Goal: Check status: Check status

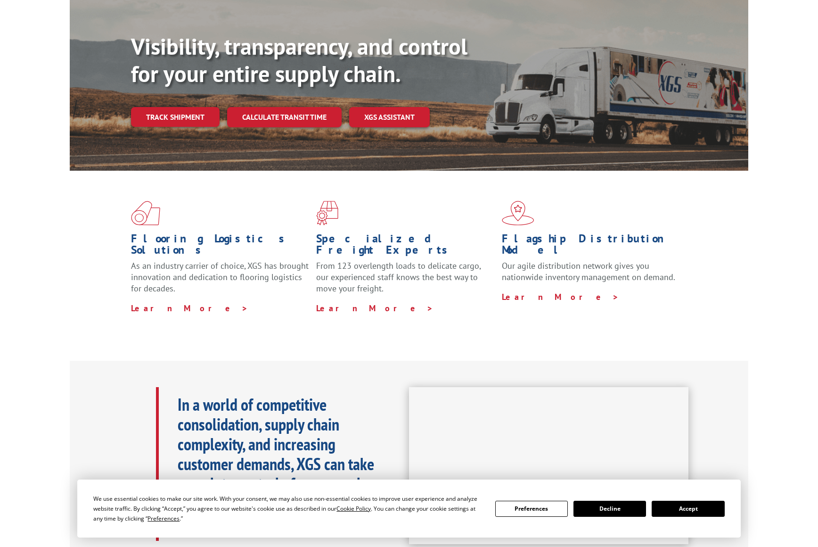
scroll to position [94, 0]
click at [692, 511] on button "Accept" at bounding box center [688, 509] width 73 height 16
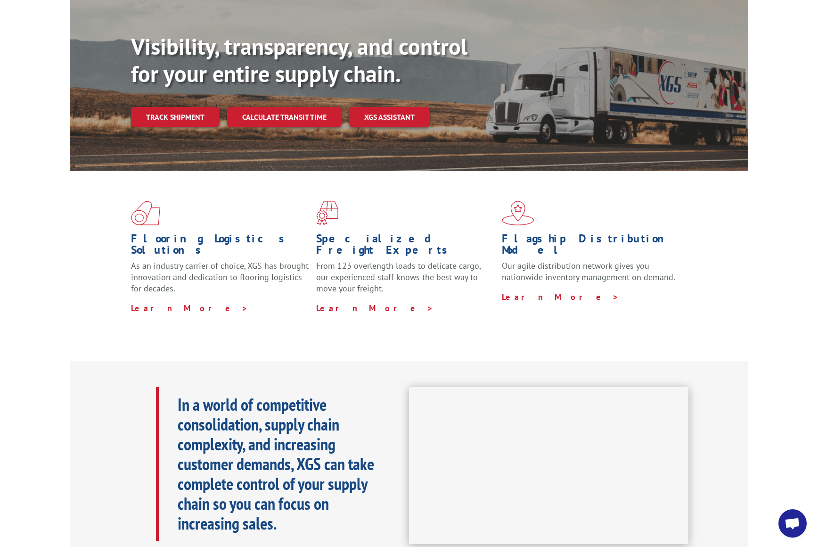
scroll to position [0, 0]
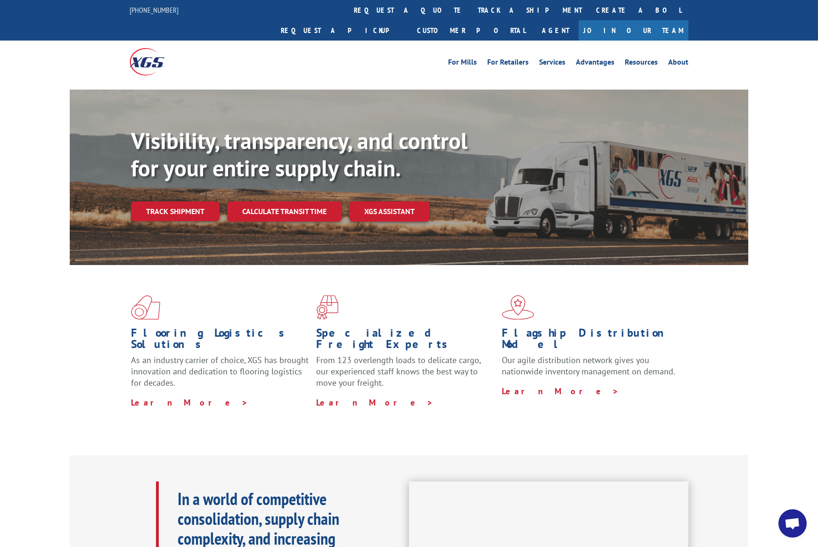
click at [405, 55] on div "For [PERSON_NAME] For Retailers Services Advantages Resources About For [PERSON…" at bounding box center [480, 62] width 420 height 14
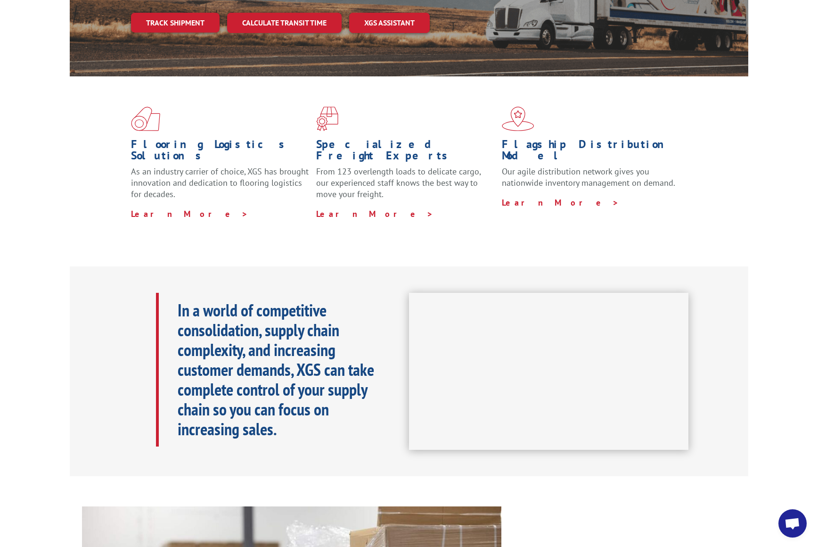
scroll to position [47, 0]
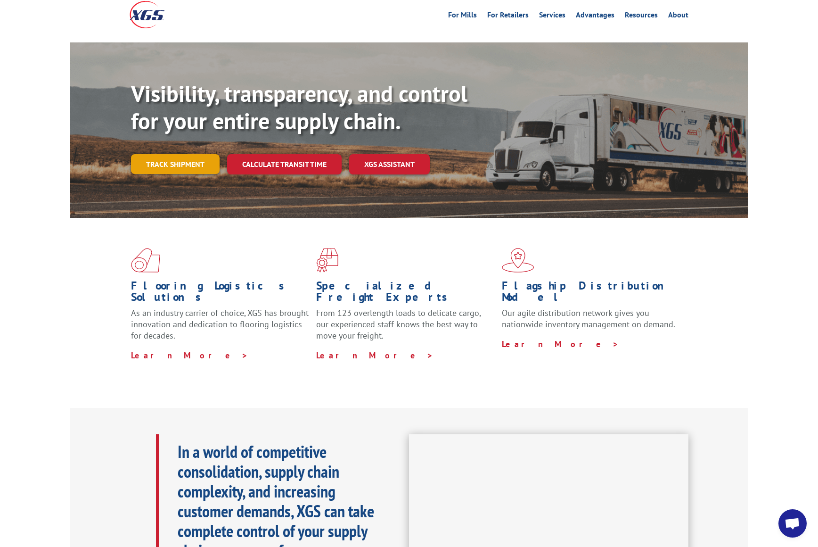
click at [184, 154] on link "Track shipment" at bounding box center [175, 164] width 89 height 20
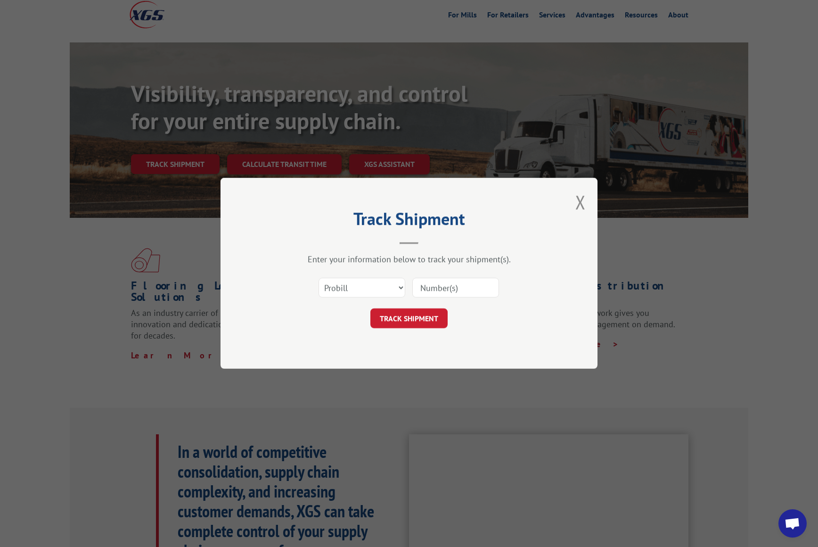
click at [442, 290] on input at bounding box center [455, 288] width 87 height 20
paste input "17258883"
type input "17258883"
click at [381, 280] on select "Select category... Probill BOL PO" at bounding box center [362, 288] width 87 height 20
click at [382, 286] on select "Select category... Probill BOL PO" at bounding box center [362, 288] width 87 height 20
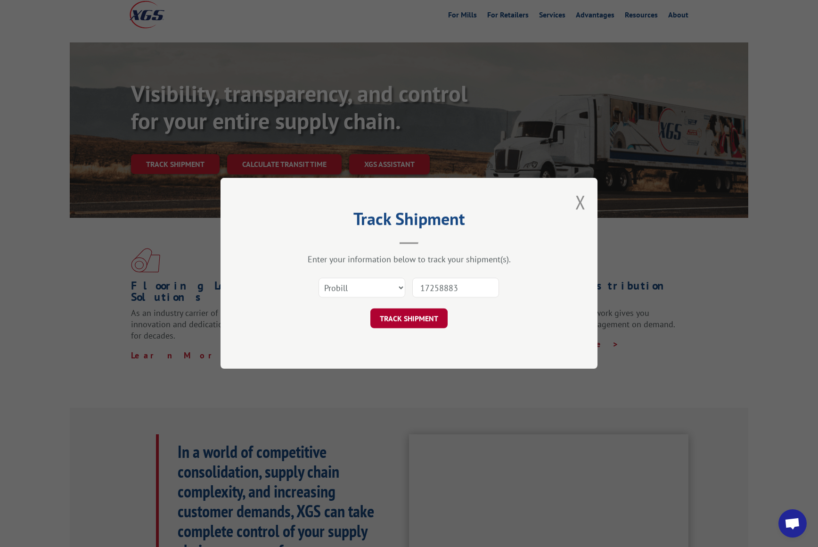
click at [406, 318] on button "TRACK SHIPMENT" at bounding box center [408, 319] width 77 height 20
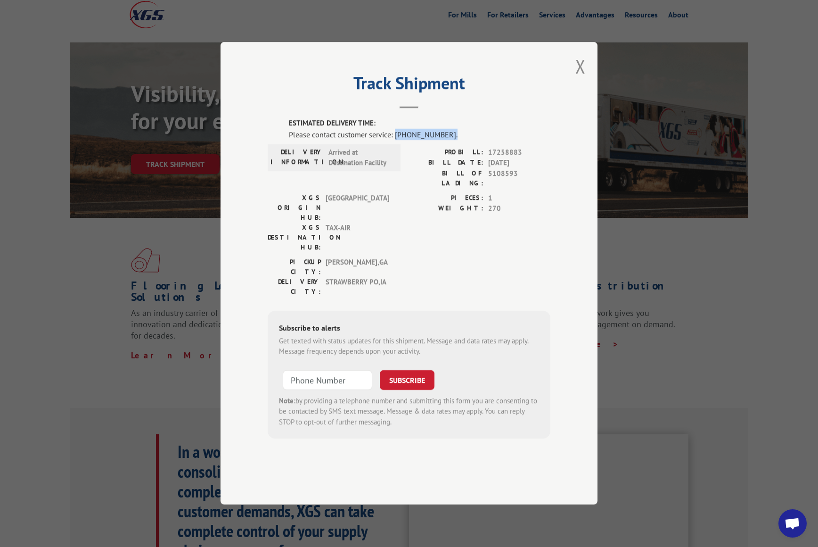
drag, startPoint x: 446, startPoint y: 165, endPoint x: 395, endPoint y: 163, distance: 51.0
click at [395, 140] on div "Please contact customer service: [PHONE_NUMBER]." at bounding box center [420, 134] width 262 height 11
copy div "[PHONE_NUMBER]."
click at [792, 523] on span "Open chat" at bounding box center [793, 524] width 16 height 13
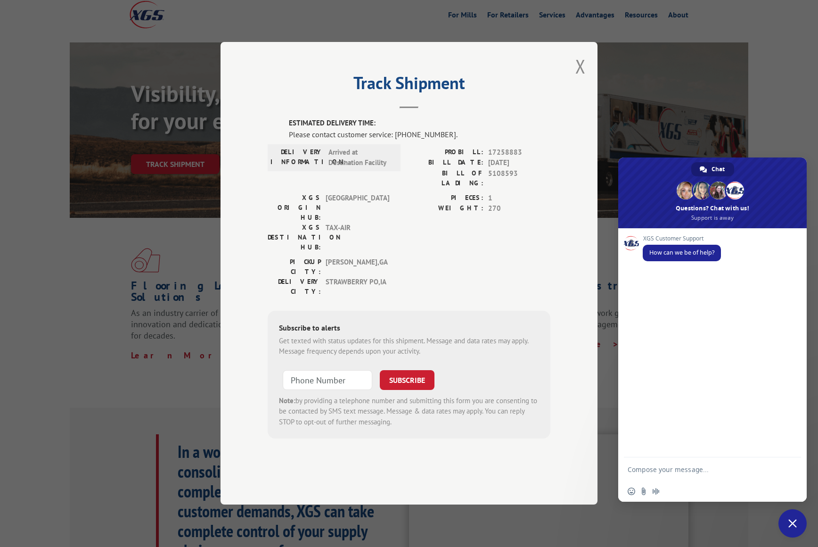
click at [678, 472] on textarea "Compose your message..." at bounding box center [703, 469] width 151 height 24
type textarea "I want to know the estimated delivery time of one package"
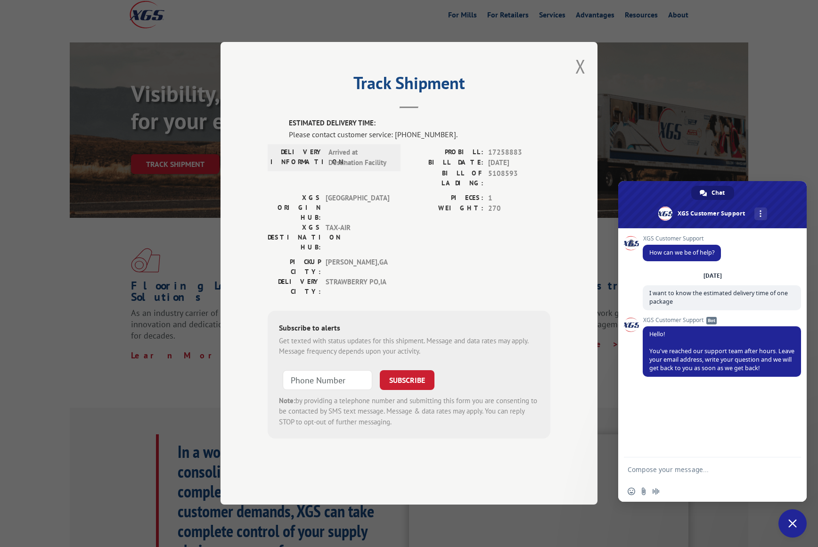
click at [611, 228] on div "Track Shipment ESTIMATED DELIVERY TIME: Please contact customer service: [PHONE…" at bounding box center [409, 273] width 818 height 547
drag, startPoint x: 450, startPoint y: 160, endPoint x: 414, endPoint y: 161, distance: 35.8
click at [414, 140] on div "Please contact customer service: [PHONE_NUMBER]." at bounding box center [420, 134] width 262 height 11
click at [448, 140] on div "Please contact customer service: [PHONE_NUMBER]." at bounding box center [420, 134] width 262 height 11
click at [442, 140] on div "Please contact customer service: [PHONE_NUMBER]." at bounding box center [420, 134] width 262 height 11
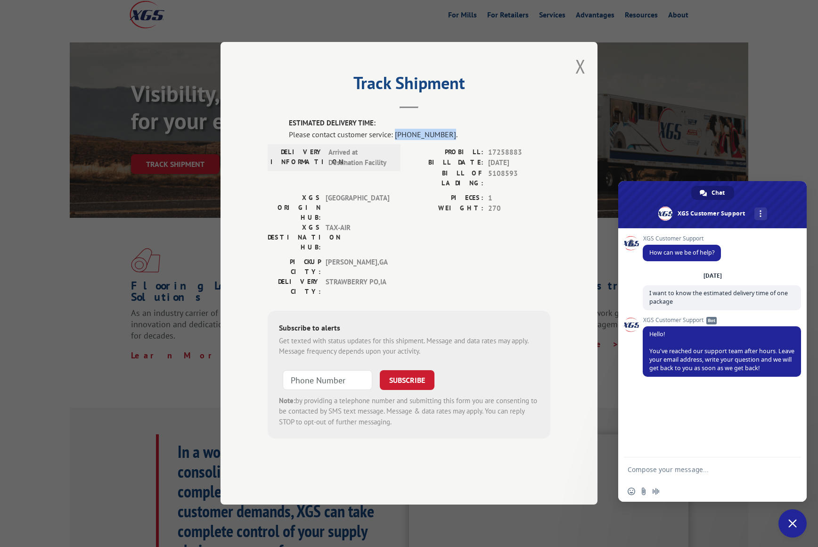
drag, startPoint x: 444, startPoint y: 162, endPoint x: 395, endPoint y: 165, distance: 48.2
click at [395, 140] on div "Please contact customer service: [PHONE_NUMBER]." at bounding box center [420, 134] width 262 height 11
copy div "[PHONE_NUMBER]"
